Goal: Transaction & Acquisition: Purchase product/service

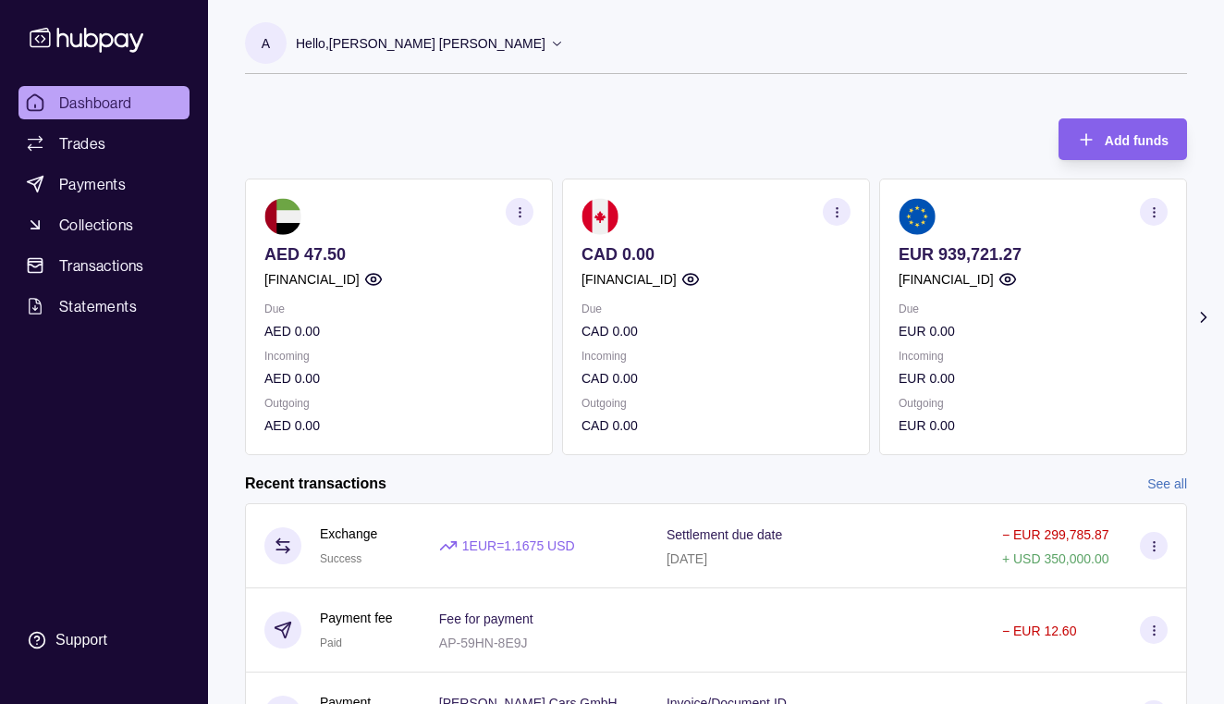
click at [1202, 314] on icon at bounding box center [1203, 317] width 18 height 18
click at [1064, 341] on div "Due USD 0.00 Incoming USD 0.00 Outgoing USD 0.00" at bounding box center [1033, 367] width 269 height 137
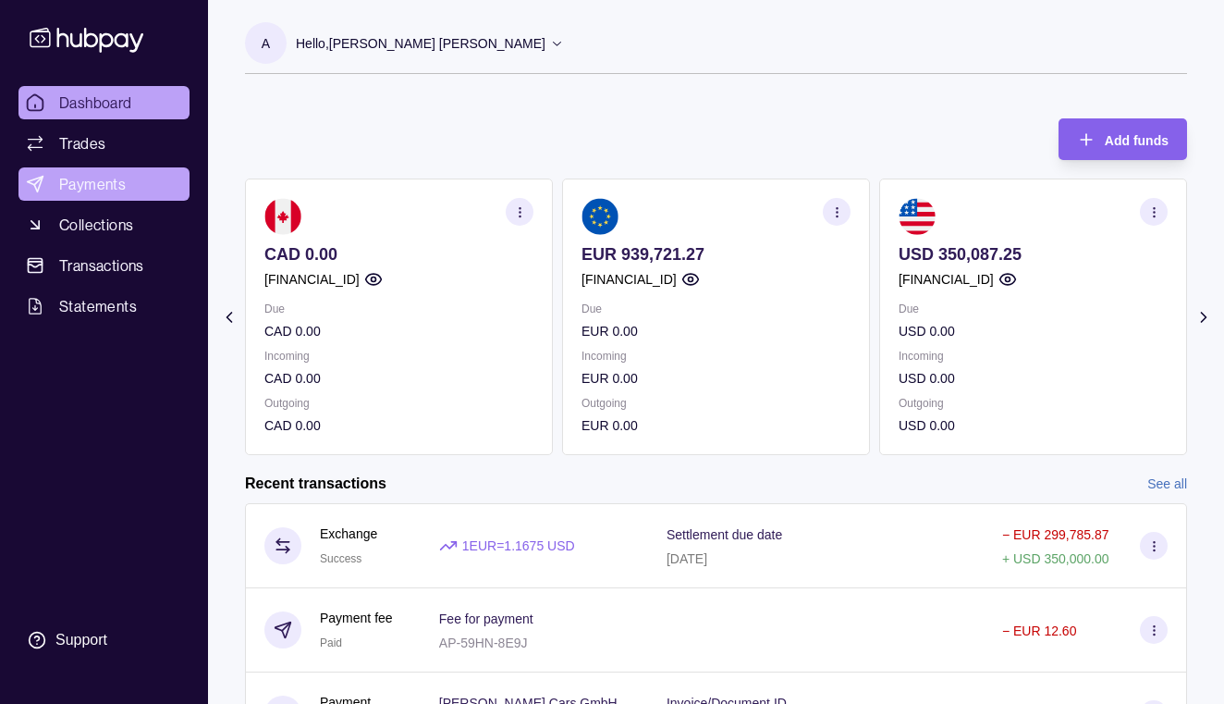
click at [86, 182] on span "Payments" at bounding box center [92, 184] width 67 height 22
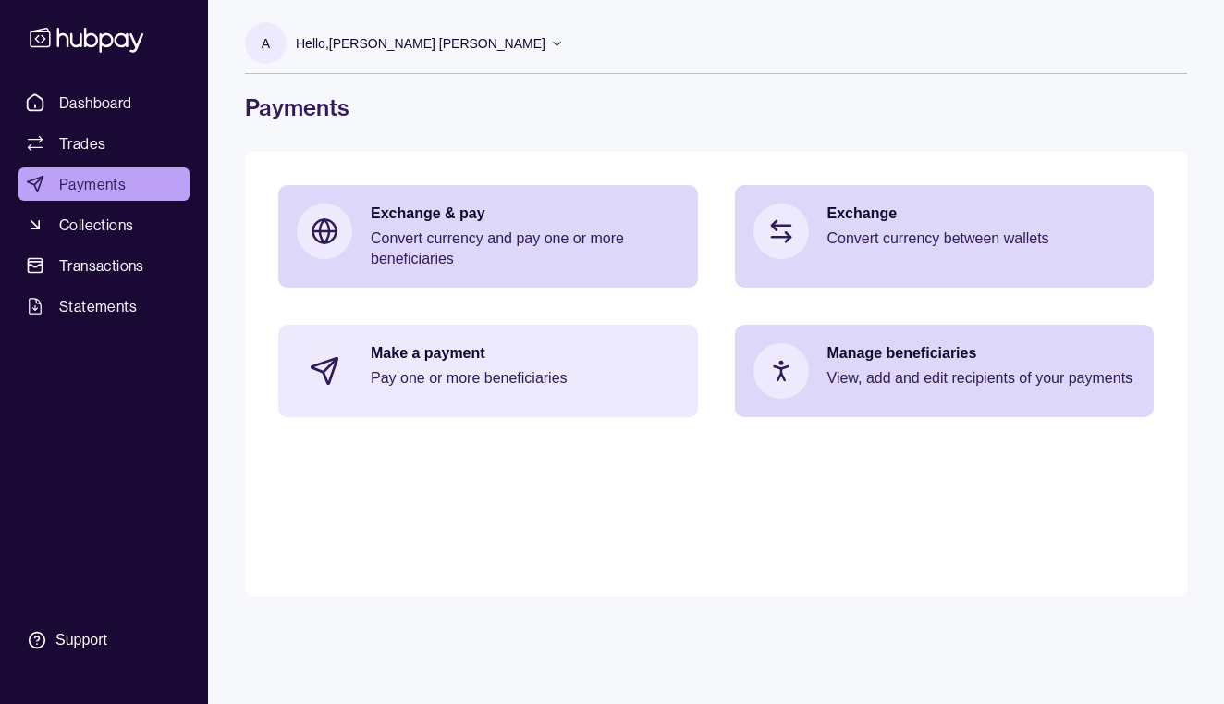
click at [515, 380] on p "Pay one or more beneficiaries" at bounding box center [525, 378] width 309 height 20
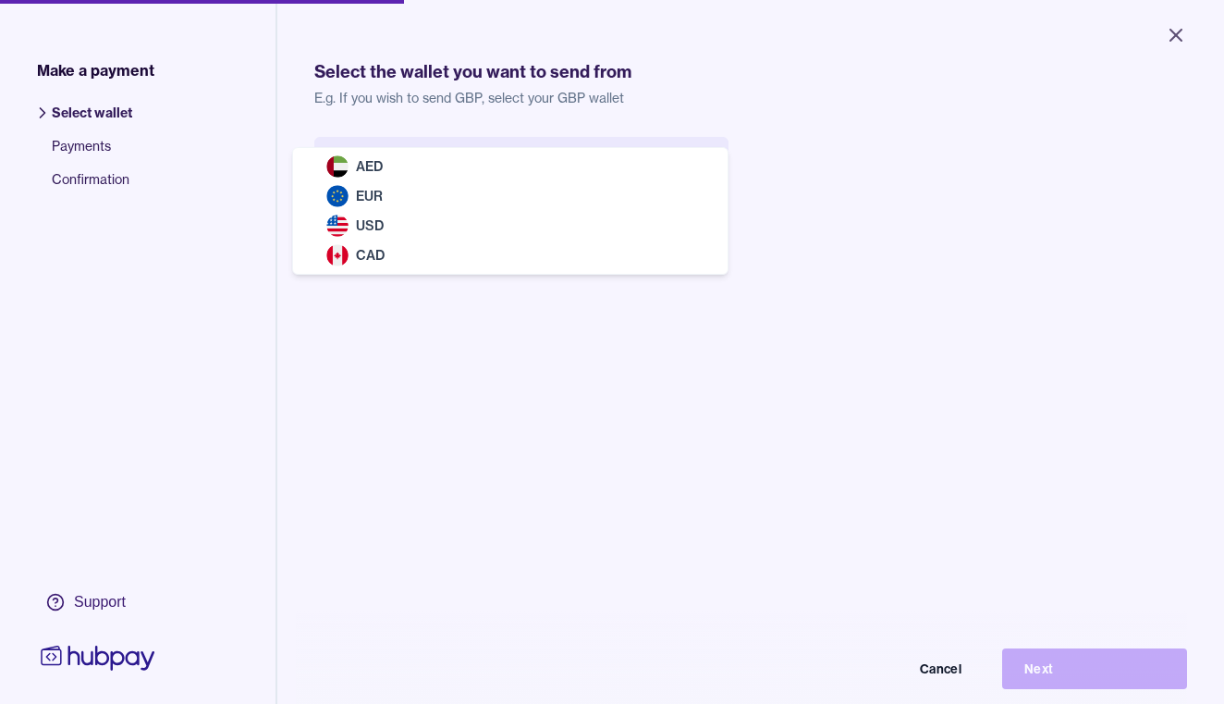
click at [710, 166] on body "Close Make a payment Select wallet Payments Confirmation Support Select the wal…" at bounding box center [612, 352] width 1224 height 704
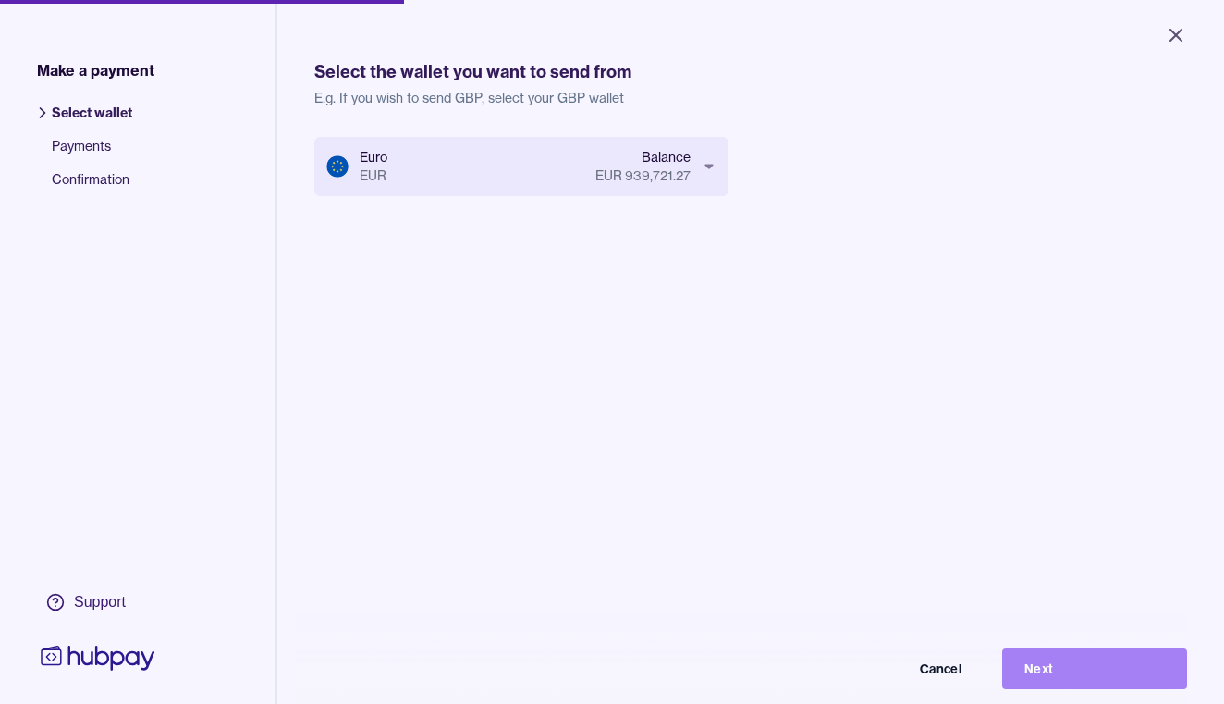
click at [1074, 666] on button "Next" at bounding box center [1094, 668] width 185 height 41
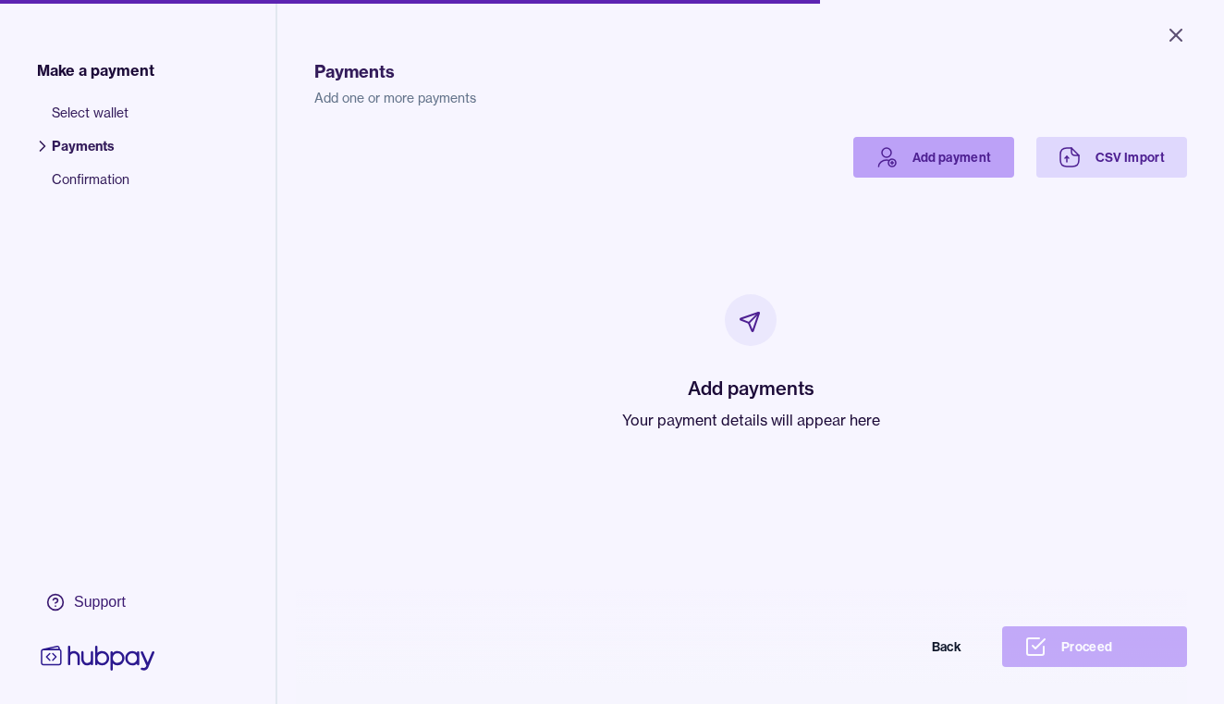
click at [948, 162] on link "Add payment" at bounding box center [933, 157] width 161 height 41
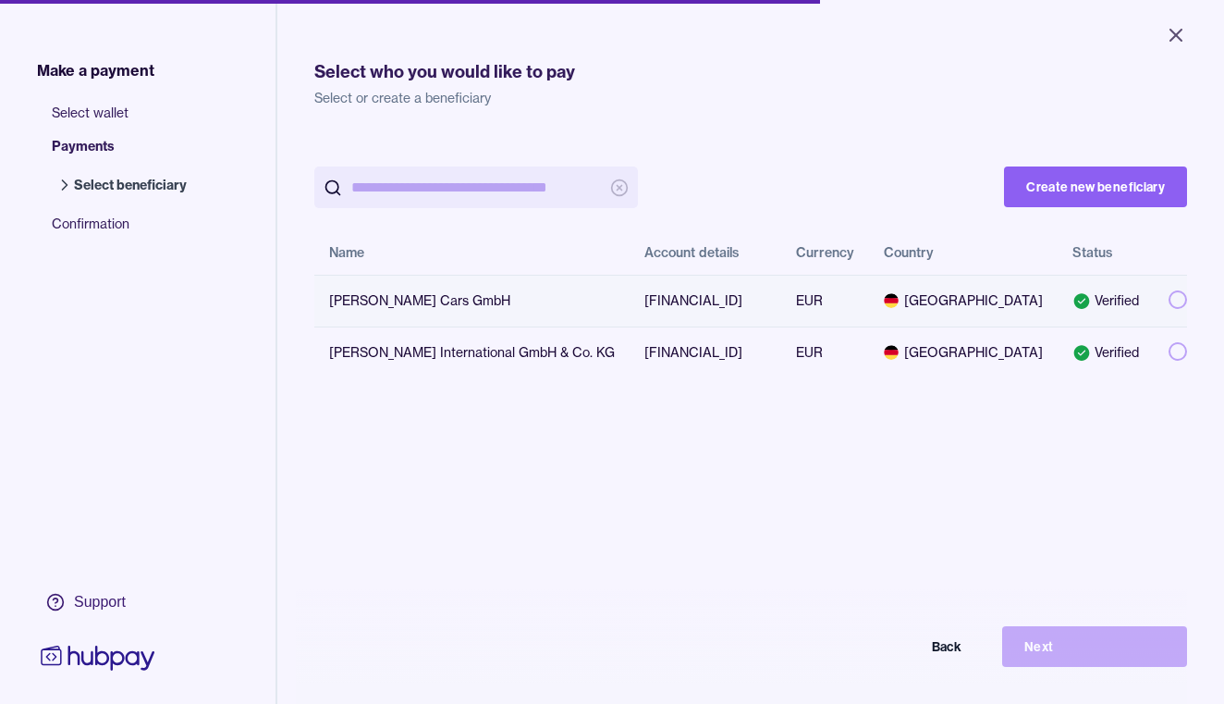
click at [1174, 298] on button "button" at bounding box center [1178, 299] width 18 height 18
click at [1085, 648] on button "Next" at bounding box center [1094, 646] width 185 height 41
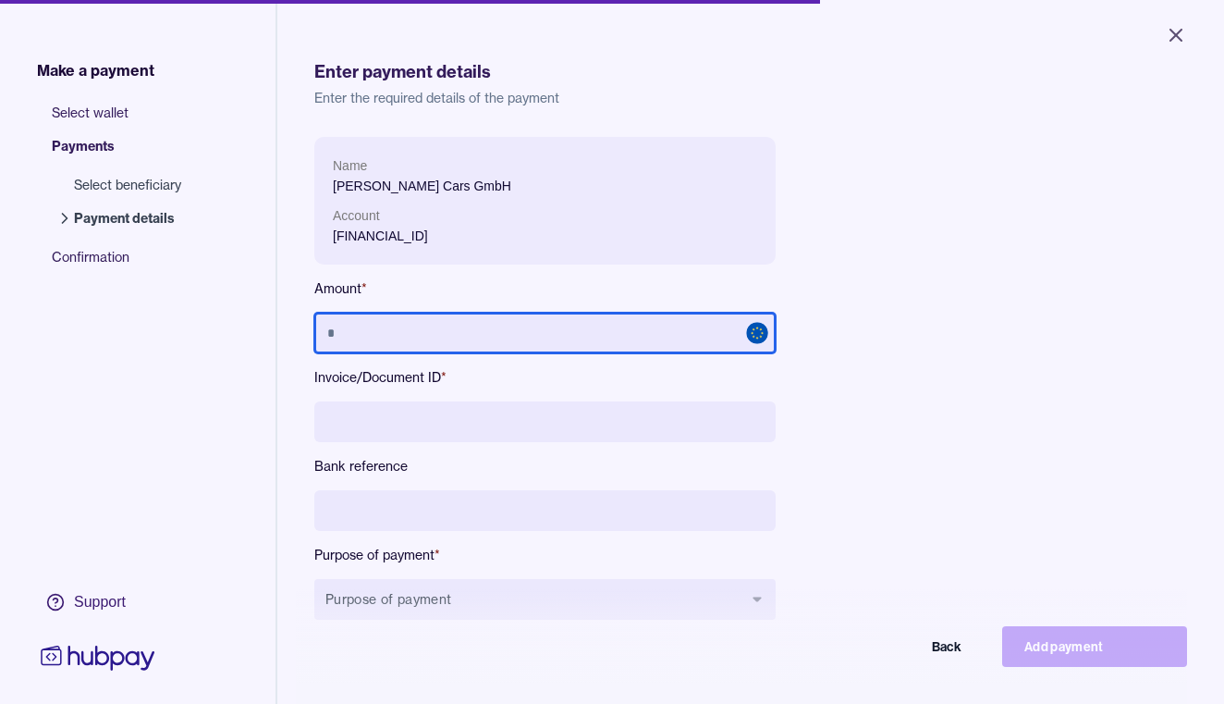
click at [571, 330] on input "text" at bounding box center [544, 332] width 461 height 41
type input "*******"
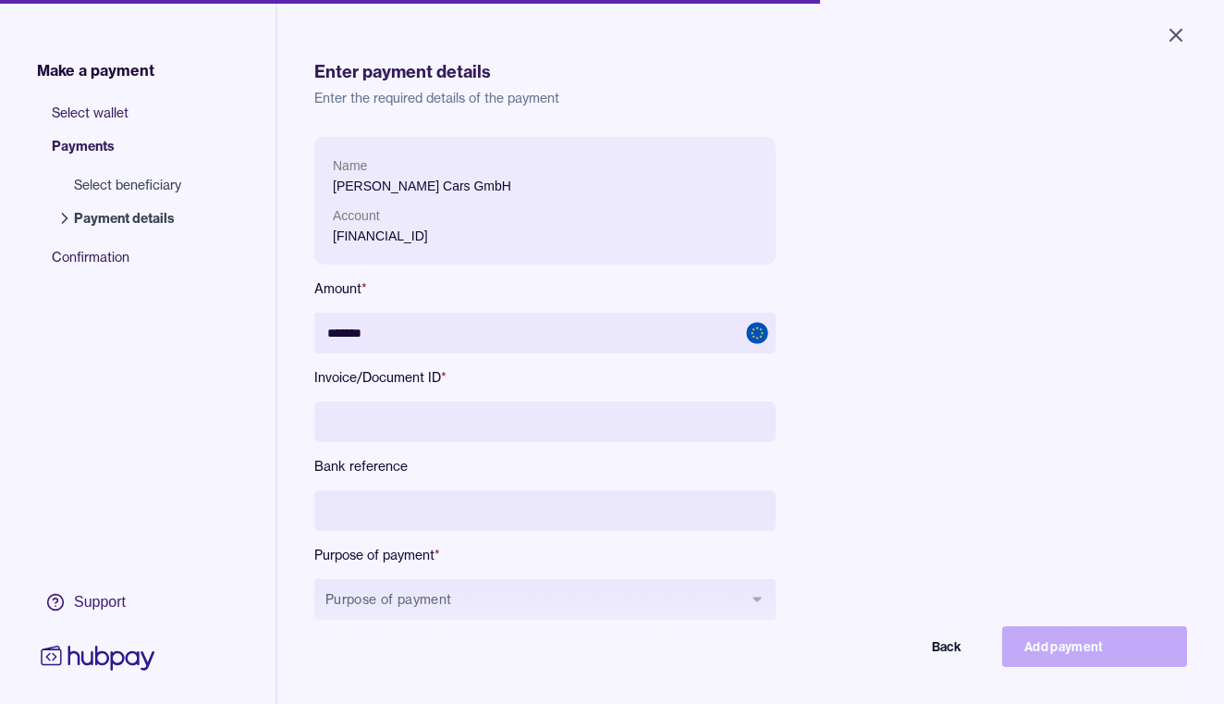
click at [528, 417] on input at bounding box center [544, 421] width 461 height 41
type input "**********"
click at [459, 508] on input at bounding box center [544, 510] width 461 height 41
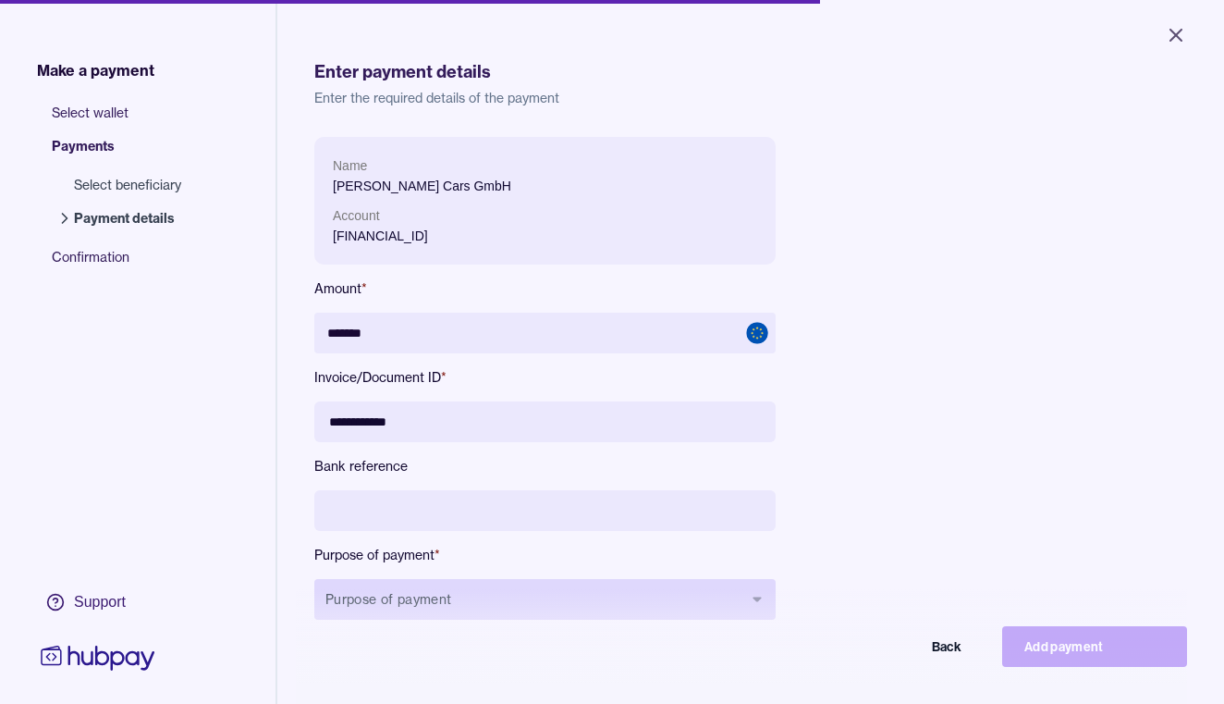
click at [761, 597] on icon "button" at bounding box center [757, 598] width 8 height 5
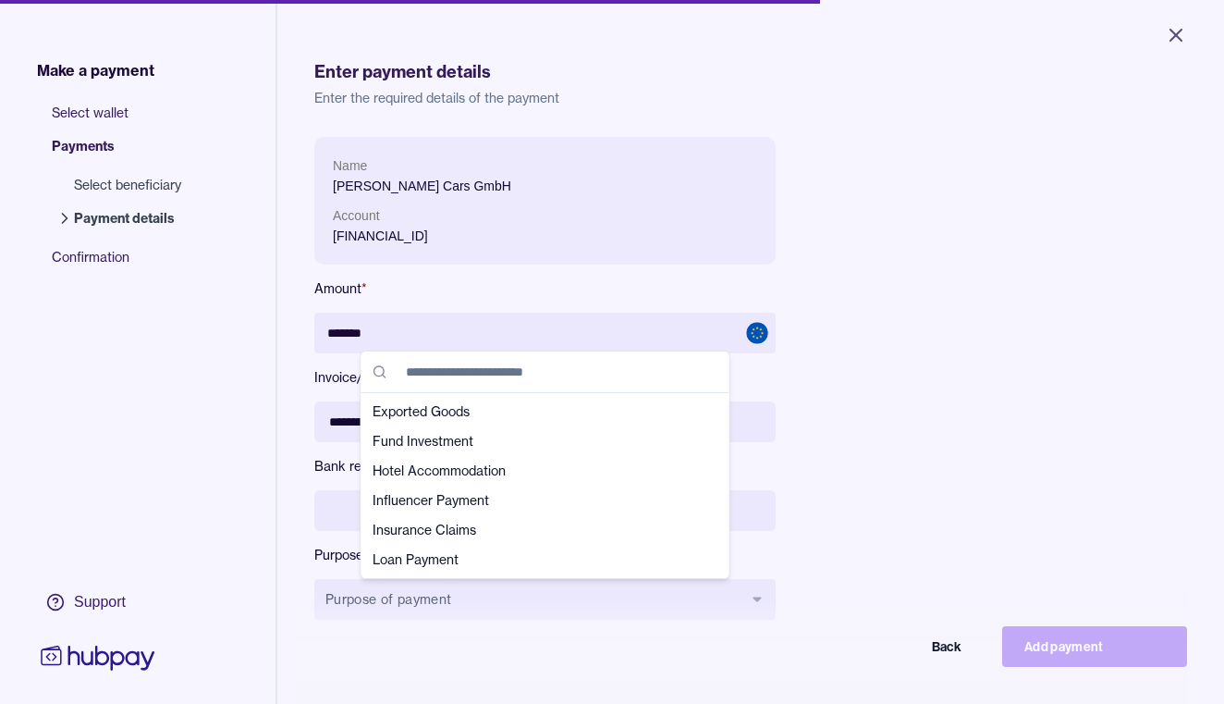
scroll to position [208, 0]
click at [497, 414] on span "Exported Goods" at bounding box center [535, 410] width 324 height 18
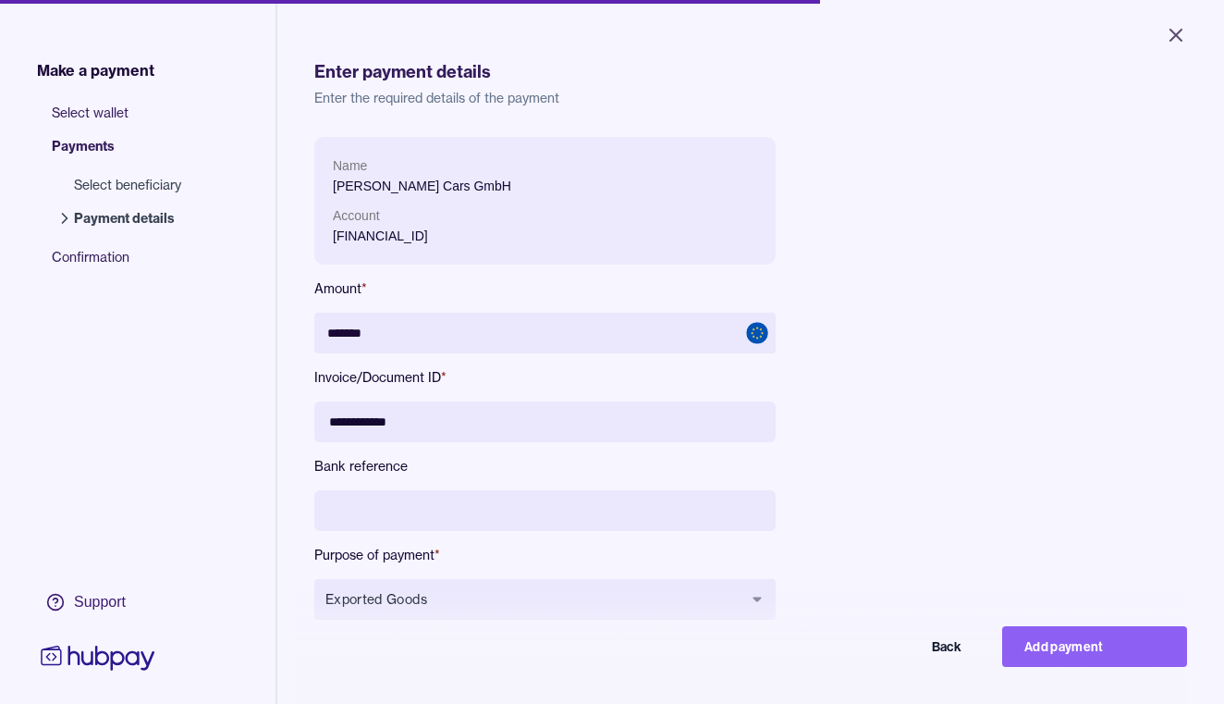
scroll to position [0, 0]
click at [1082, 643] on button "Add payment" at bounding box center [1094, 646] width 185 height 41
type input "******"
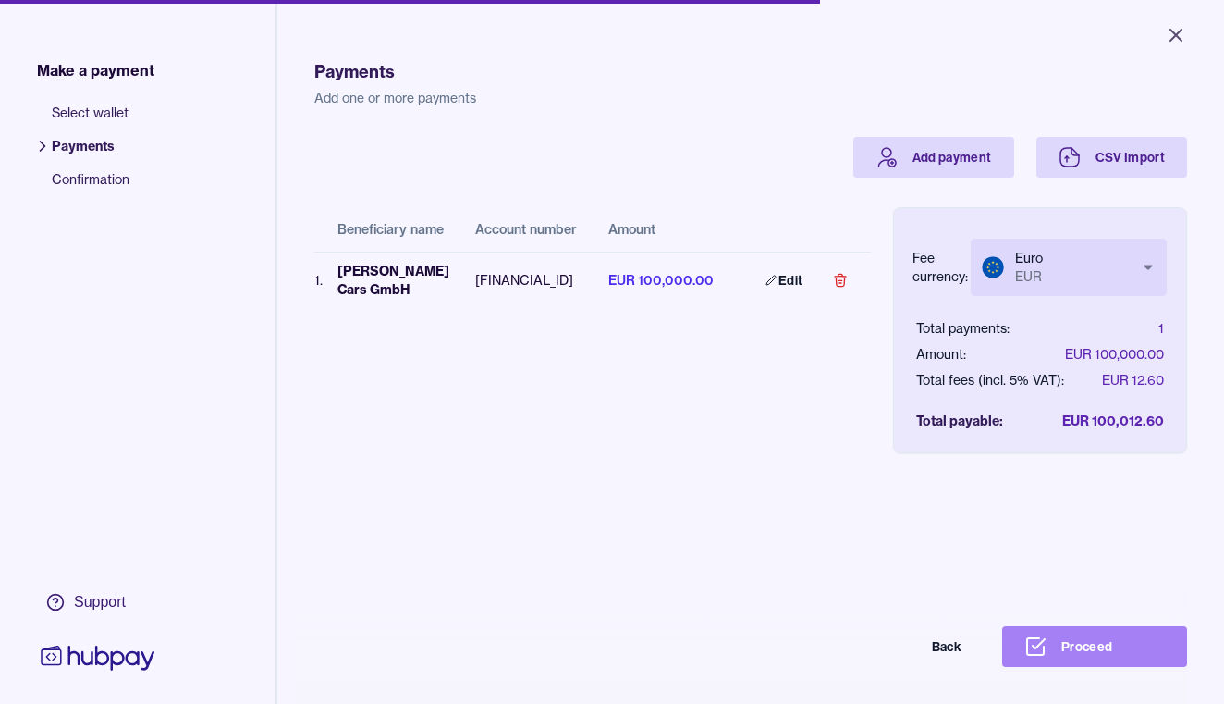
click at [1091, 649] on button "Proceed" at bounding box center [1094, 646] width 185 height 41
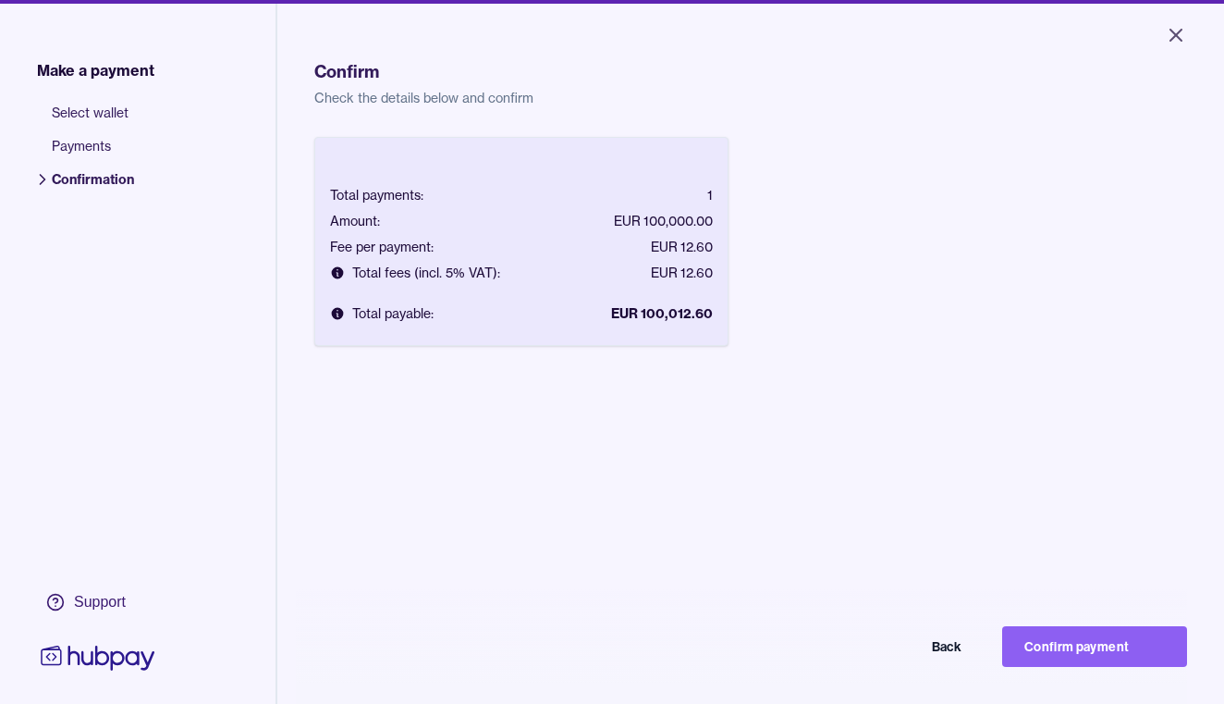
click at [1091, 649] on button "Confirm payment" at bounding box center [1094, 646] width 185 height 41
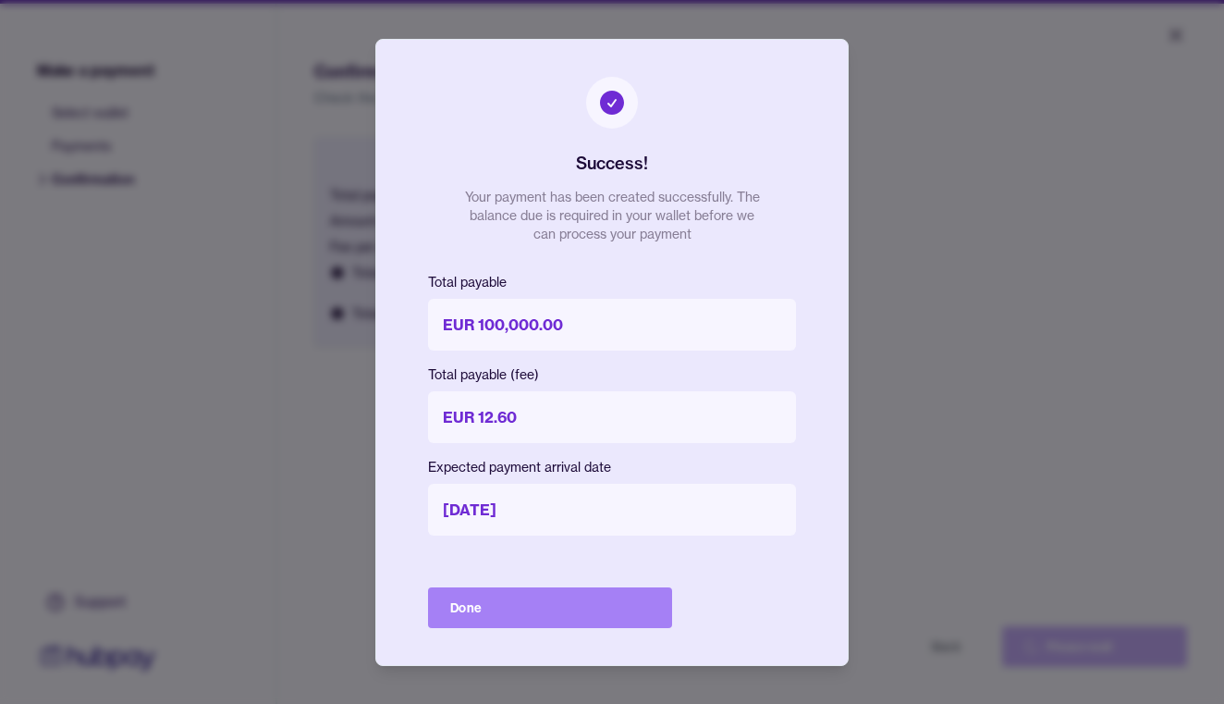
click at [557, 606] on button "Done" at bounding box center [550, 607] width 244 height 41
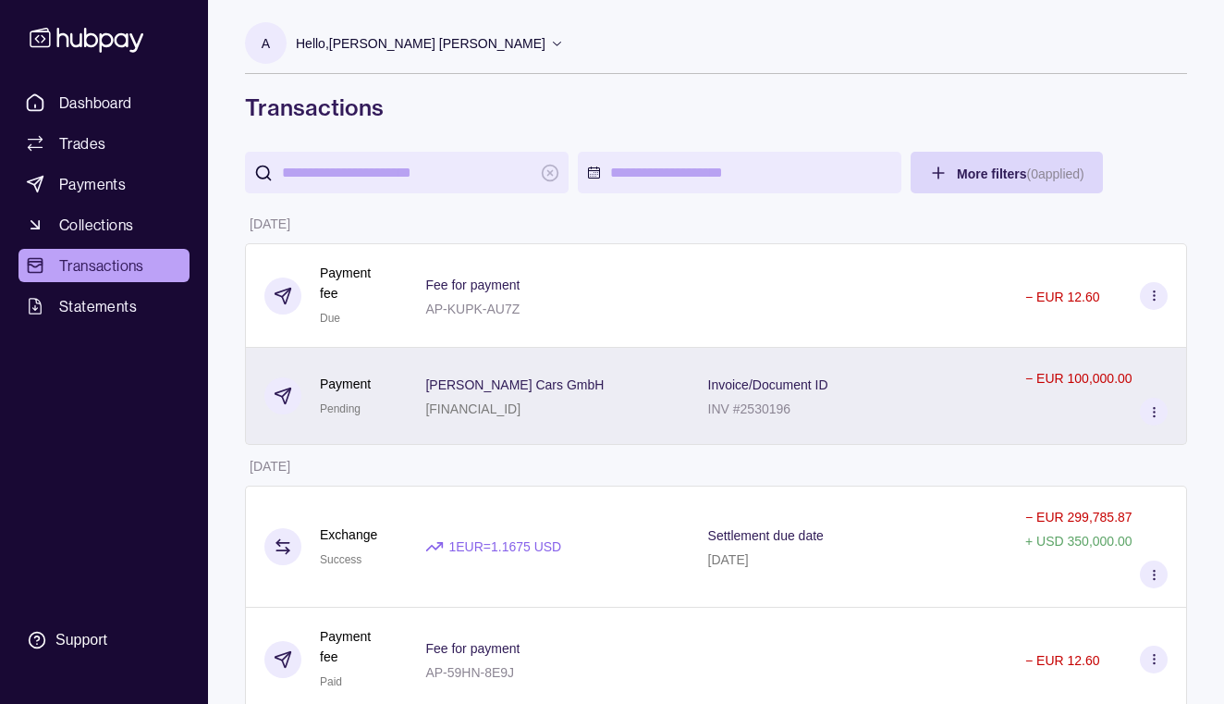
click at [891, 374] on div "Invoice/Document ID INV #2530196" at bounding box center [848, 396] width 280 height 46
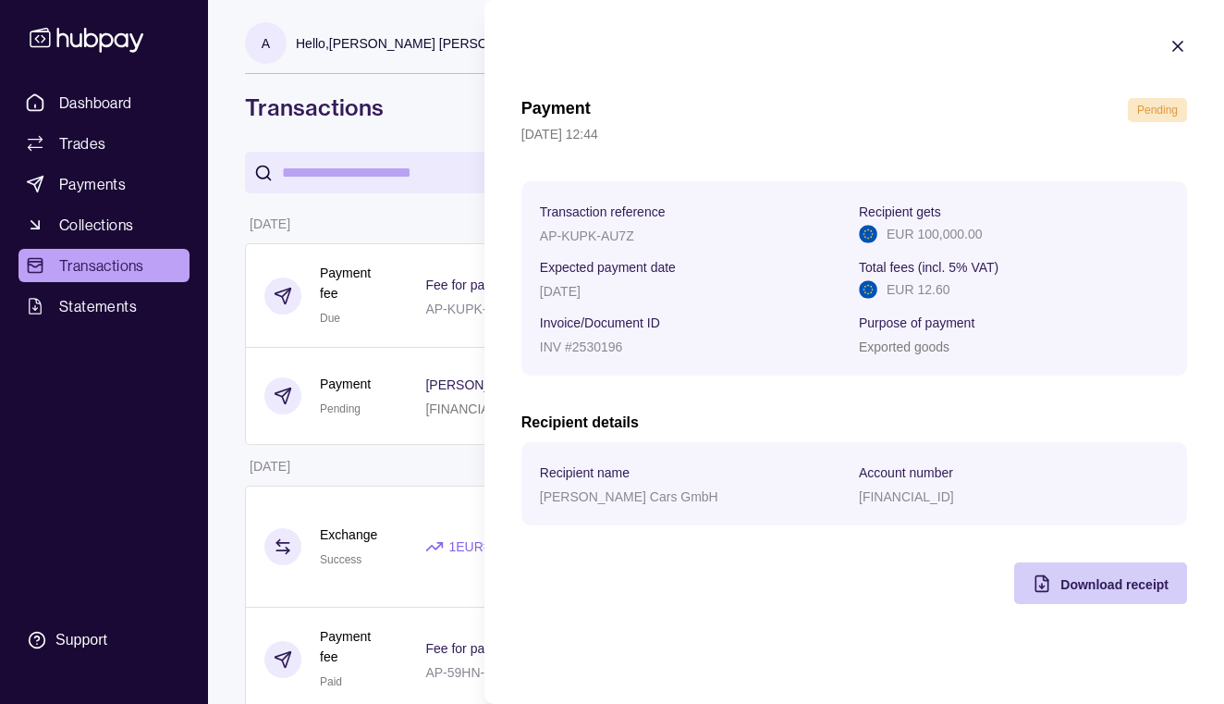
click at [1117, 582] on span "Download receipt" at bounding box center [1114, 584] width 108 height 15
click at [1181, 43] on icon "button" at bounding box center [1177, 46] width 9 height 9
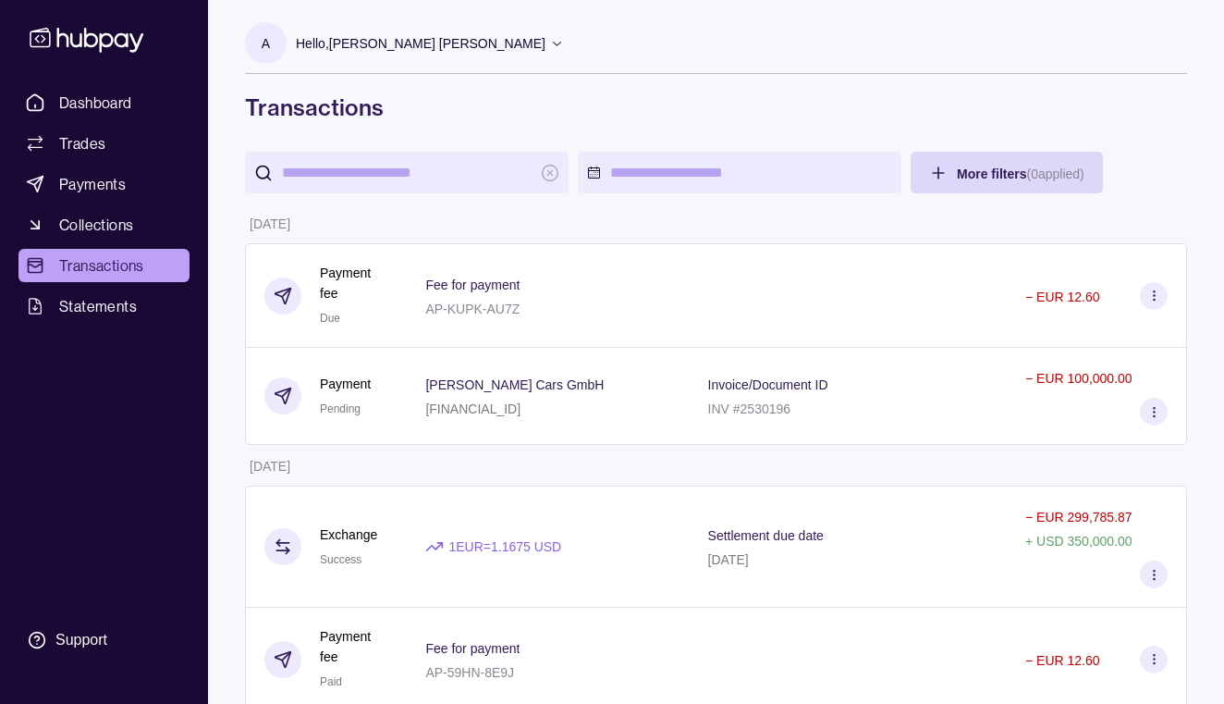
click at [550, 42] on icon at bounding box center [557, 43] width 14 height 14
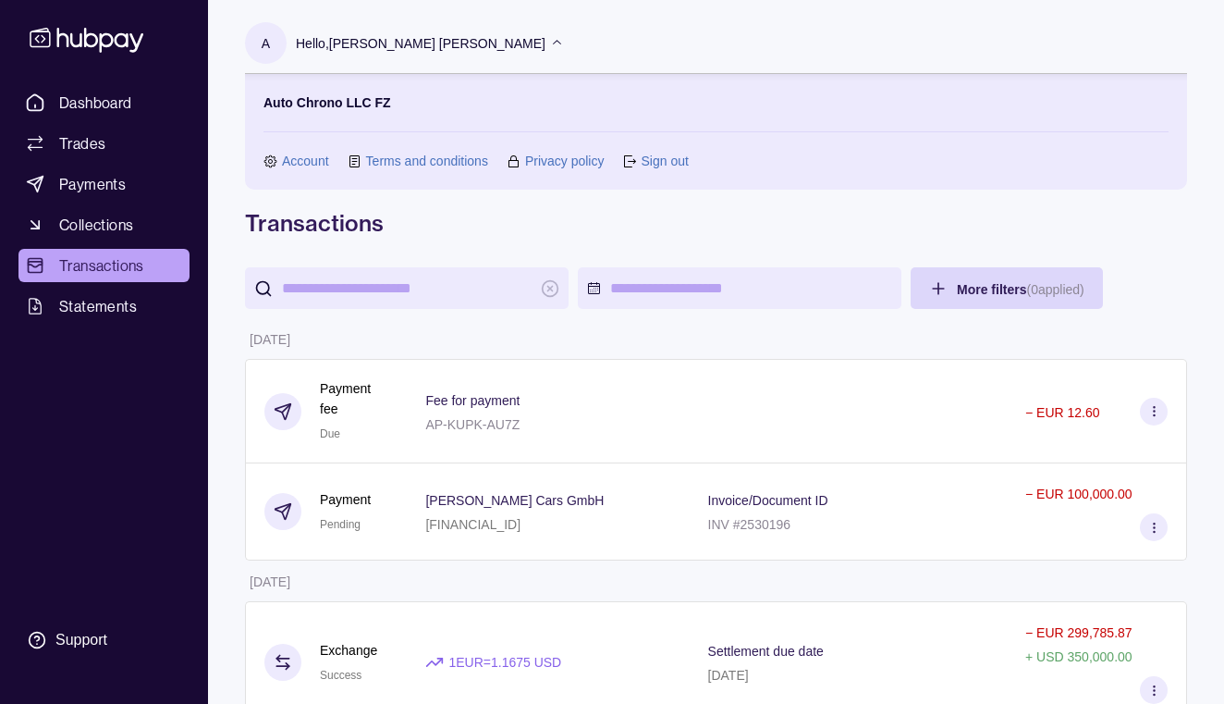
click at [667, 159] on link "Sign out" at bounding box center [664, 161] width 47 height 20
